Goal: Task Accomplishment & Management: Complete application form

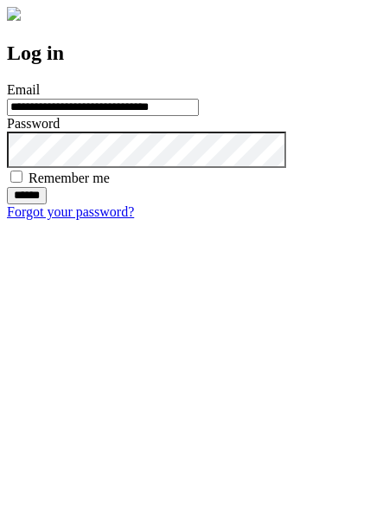
type input "**********"
click at [47, 204] on input "******" at bounding box center [27, 195] width 40 height 17
